Goal: Navigation & Orientation: Find specific page/section

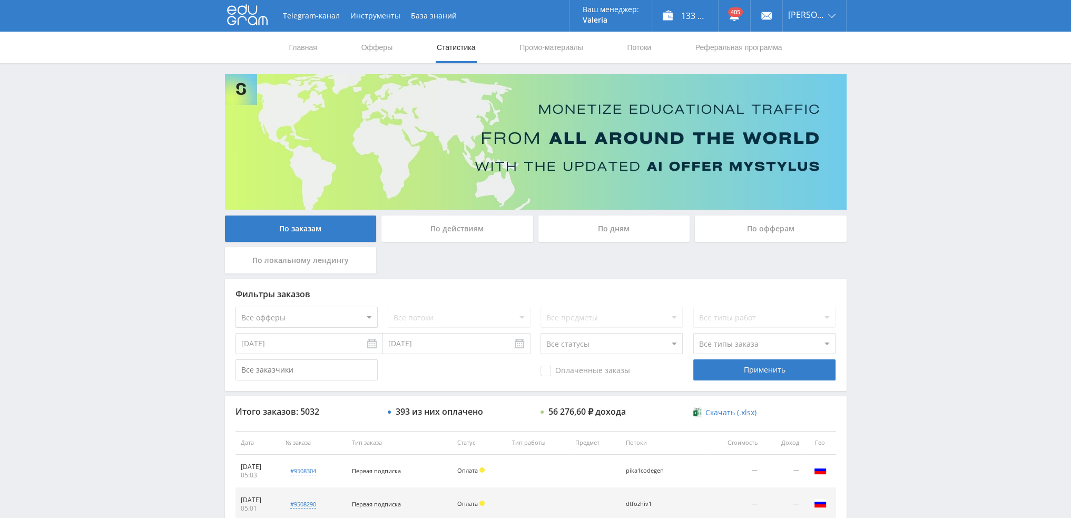
click at [577, 224] on div "По дням" at bounding box center [614, 228] width 152 height 26
click at [0, 0] on input "По дням" at bounding box center [0, 0] width 0 height 0
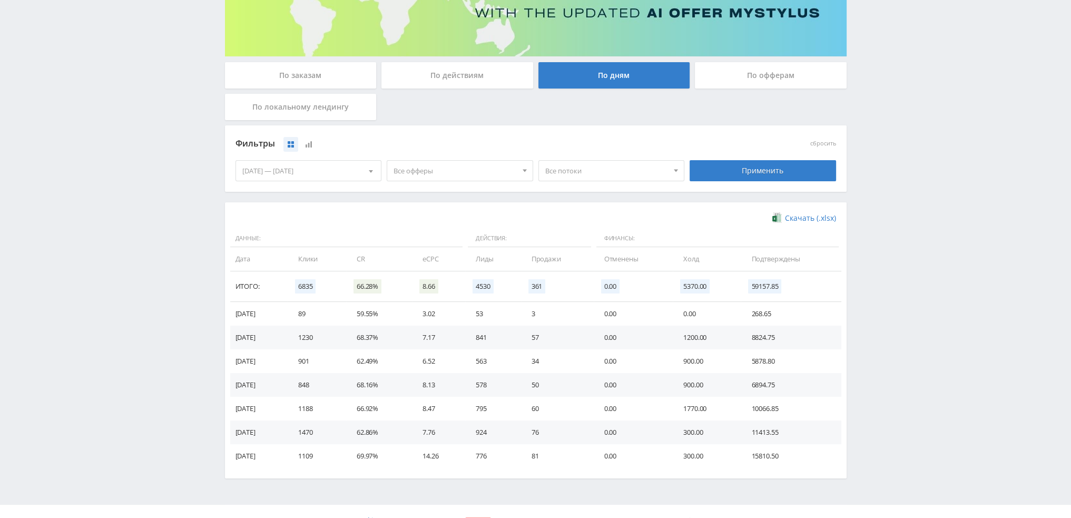
scroll to position [171, 0]
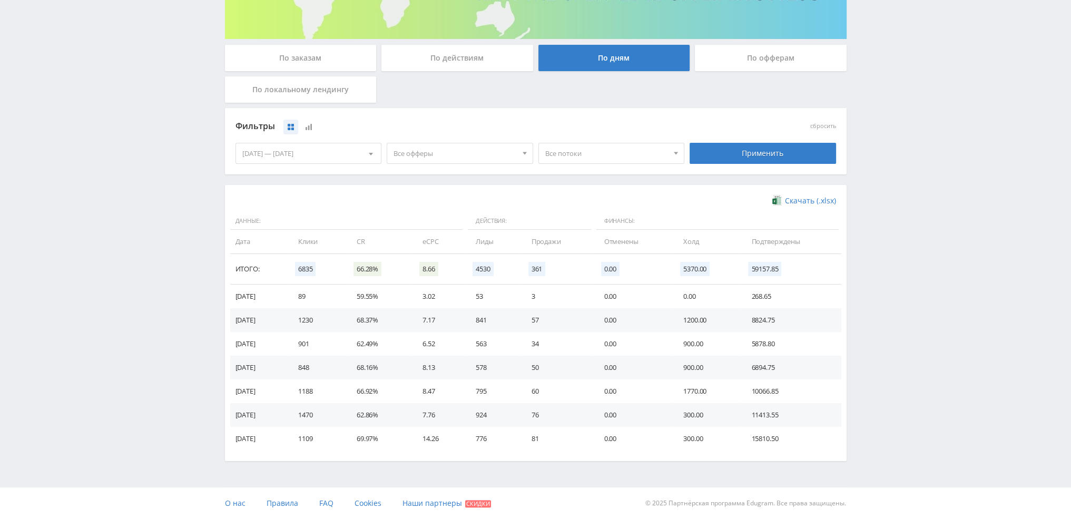
click at [0, 200] on div "Telegram-канал Инструменты База знаний Ваш менеджер: Valeria Valeria Online @va…" at bounding box center [535, 173] width 1071 height 689
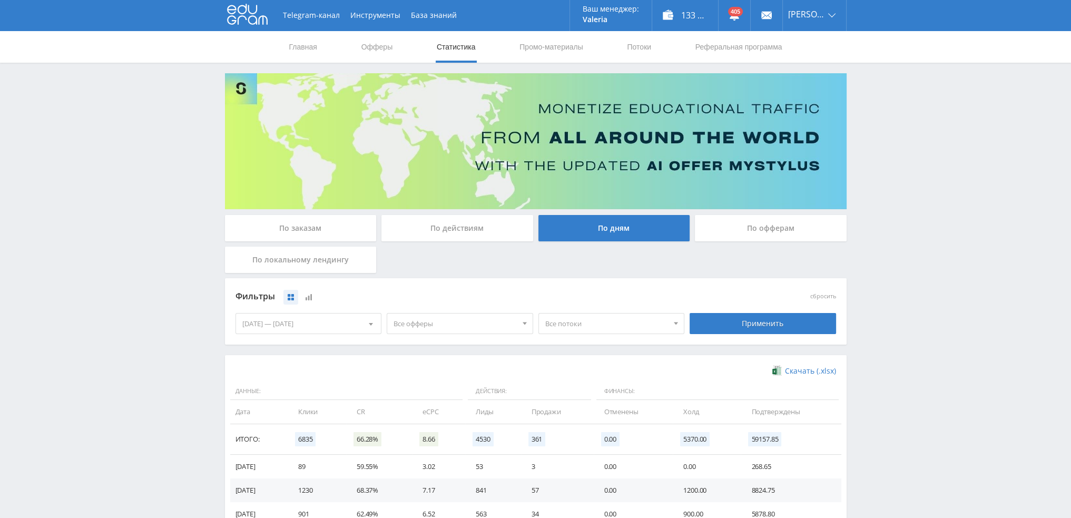
scroll to position [0, 0]
click at [290, 52] on link "Главная" at bounding box center [303, 48] width 30 height 32
click at [370, 15] on button "Инструменты" at bounding box center [375, 16] width 61 height 32
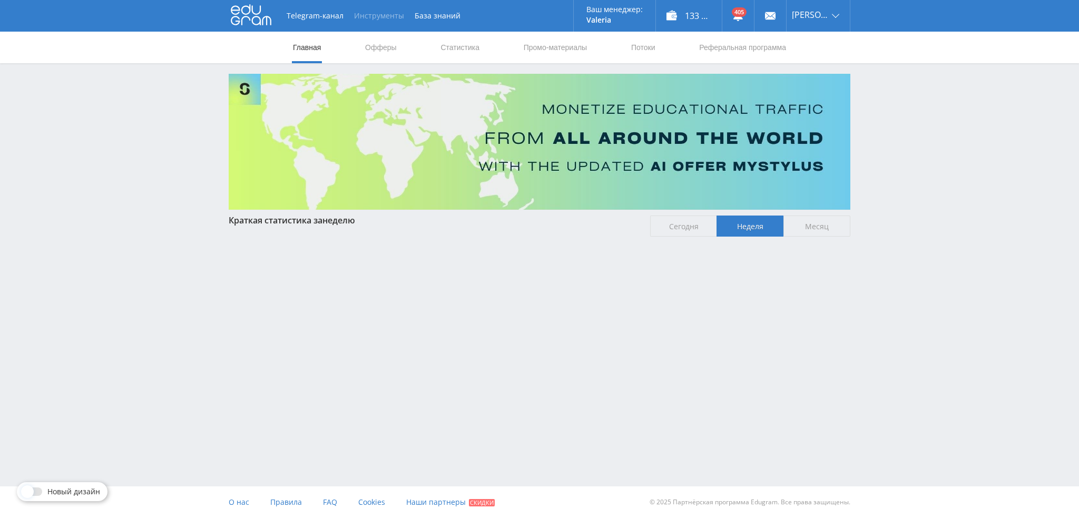
click at [367, 18] on button "Инструменты" at bounding box center [379, 16] width 61 height 32
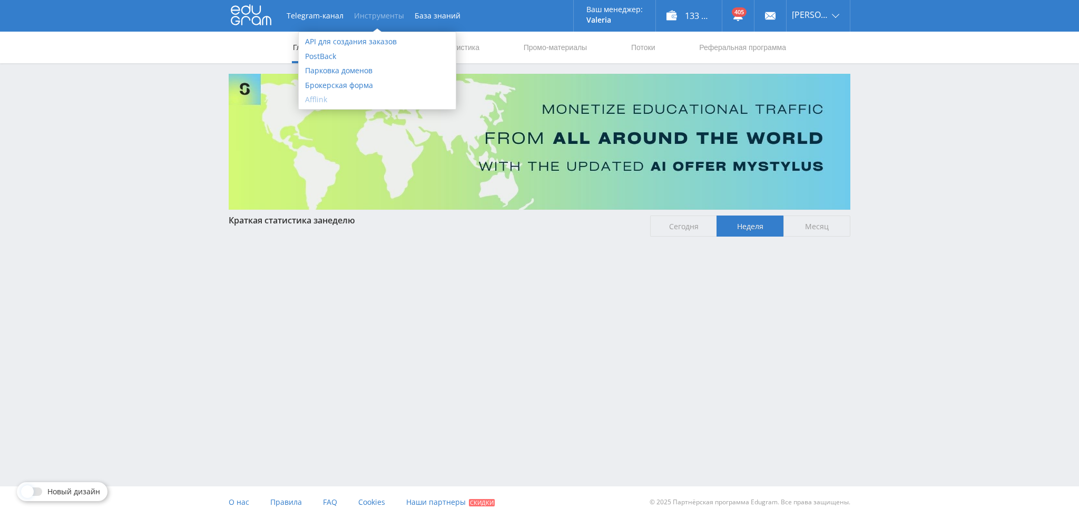
click at [307, 103] on link "Afflink" at bounding box center [377, 99] width 157 height 15
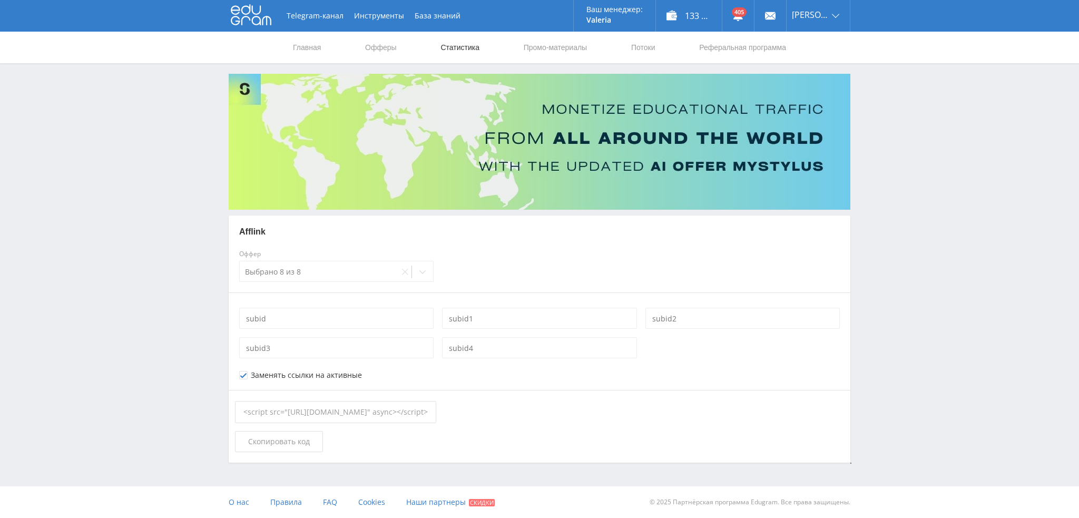
click at [462, 45] on link "Статистика" at bounding box center [459, 48] width 41 height 32
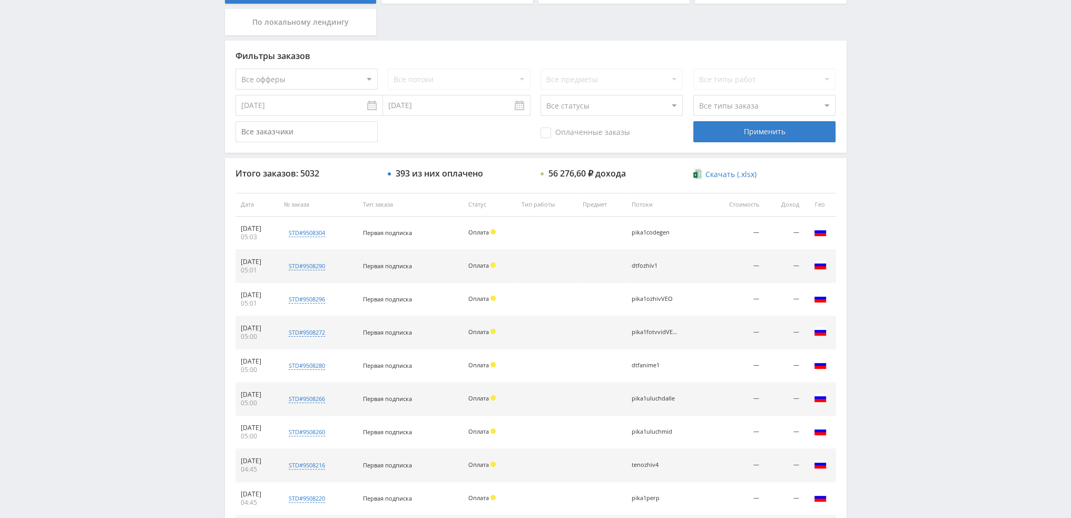
scroll to position [316, 0]
